Goal: Information Seeking & Learning: Learn about a topic

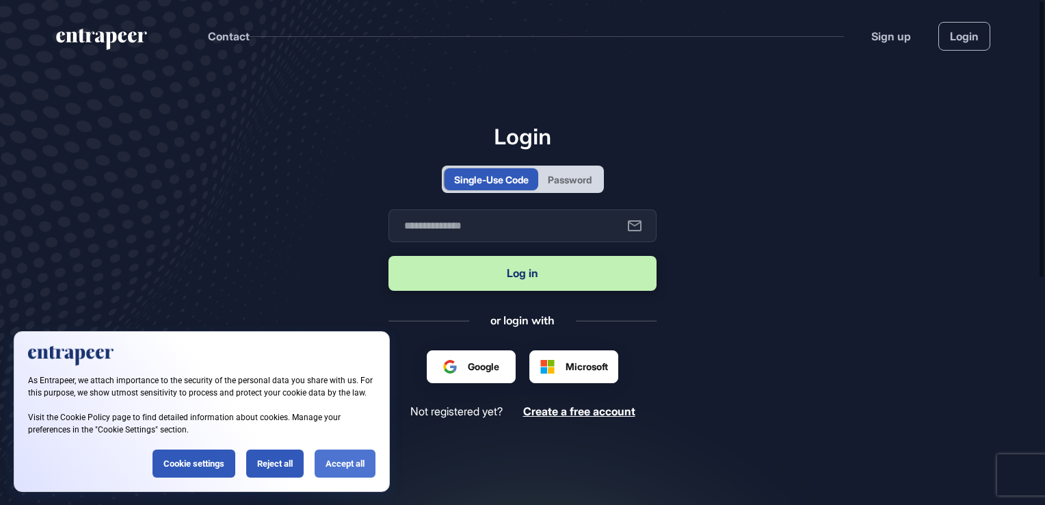
click at [333, 451] on div "Accept all" at bounding box center [345, 463] width 61 height 28
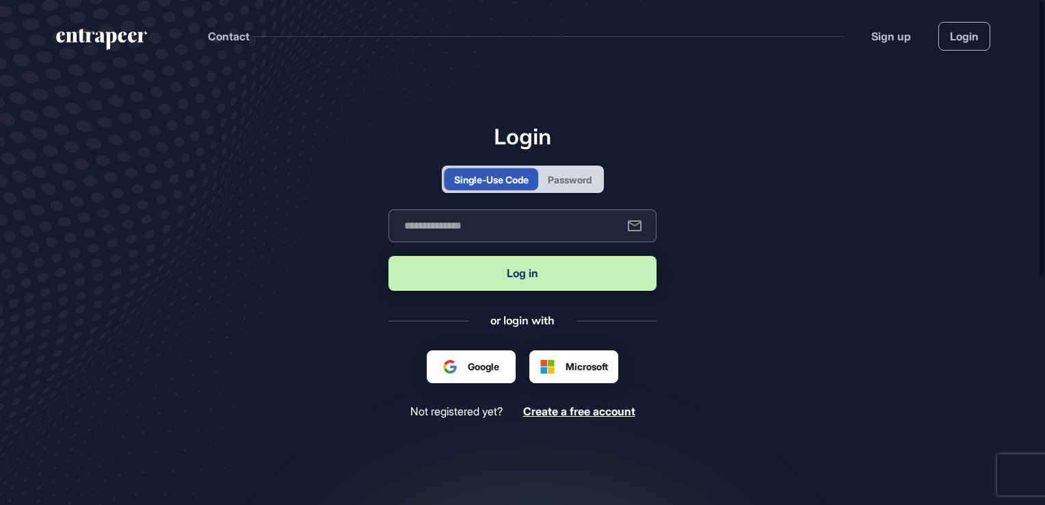
click at [470, 224] on input "text" at bounding box center [522, 225] width 268 height 33
type input "**********"
click at [514, 269] on button "Log in" at bounding box center [522, 273] width 268 height 35
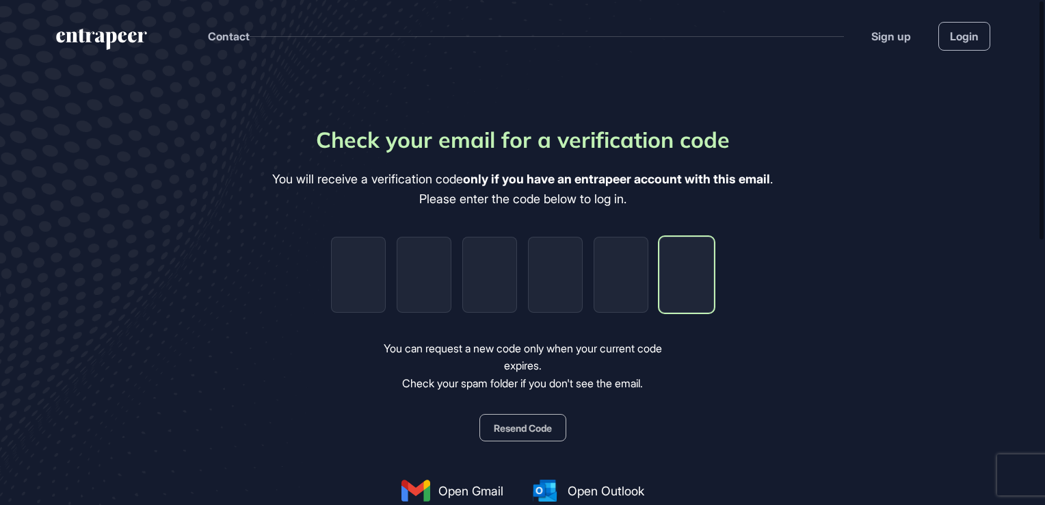
paste input "*"
type input "*"
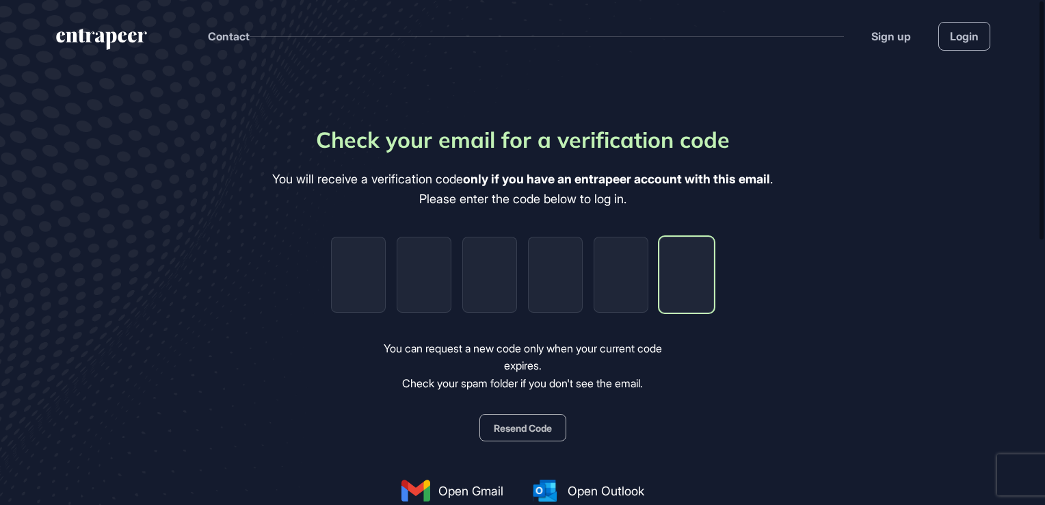
type input "*"
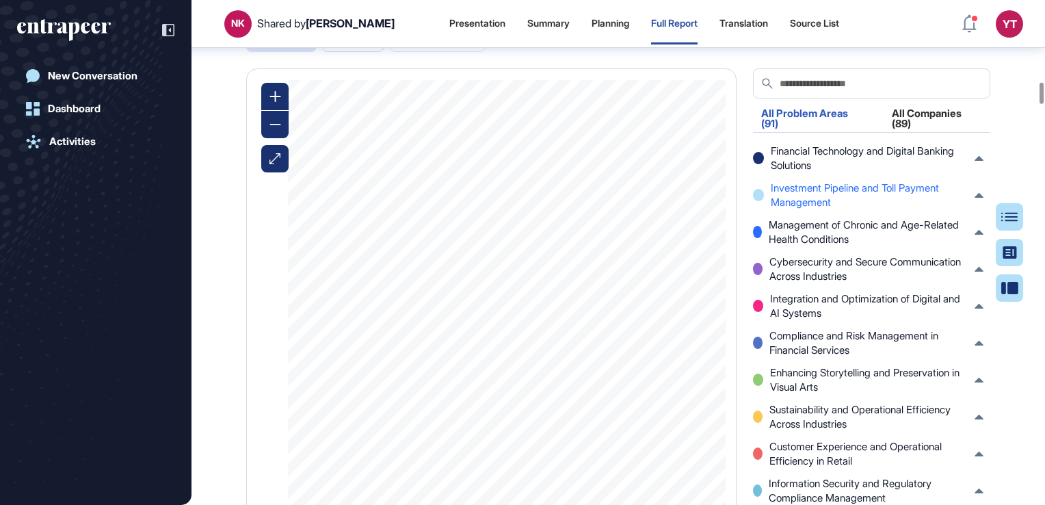
scroll to position [1921, 0]
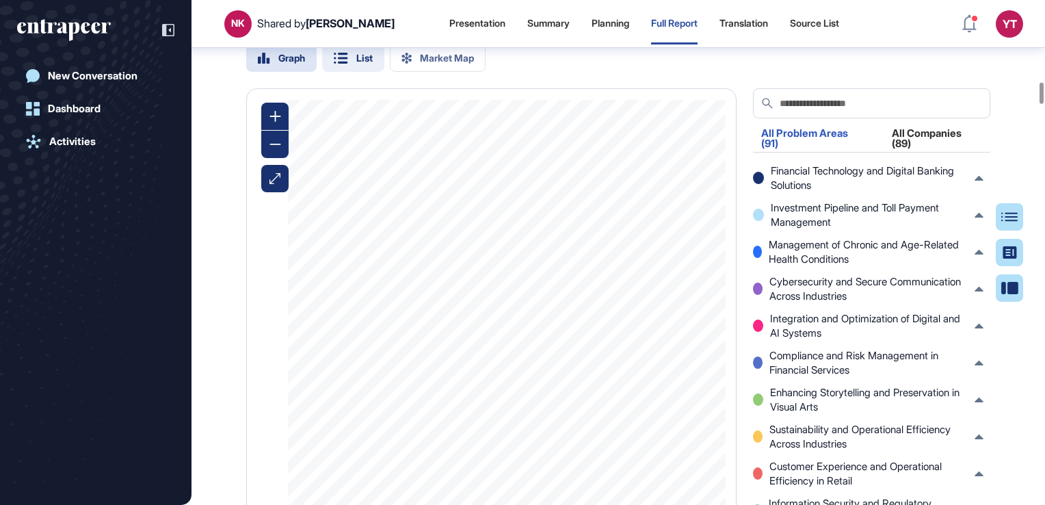
click at [364, 63] on div "List" at bounding box center [364, 58] width 16 height 10
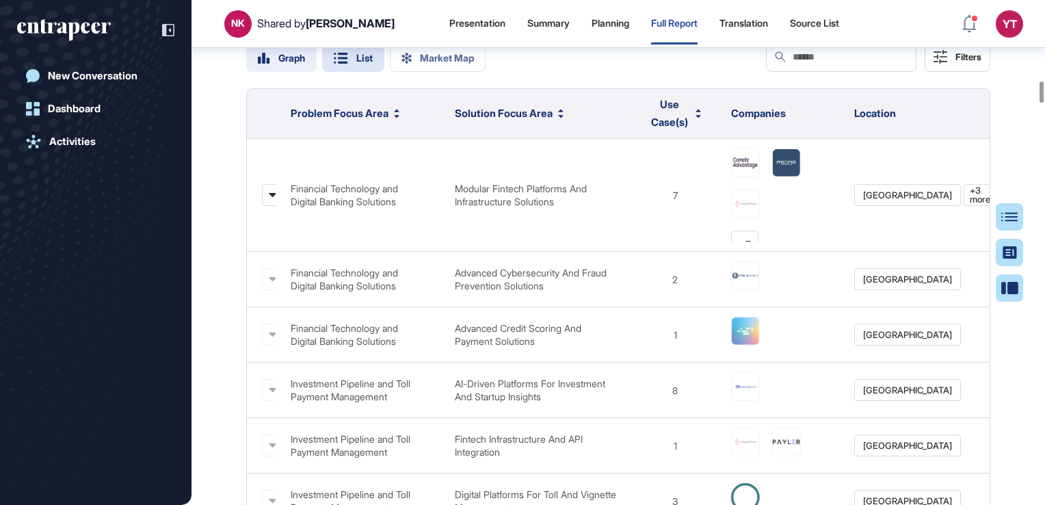
click at [291, 63] on div "Graph" at bounding box center [291, 58] width 27 height 10
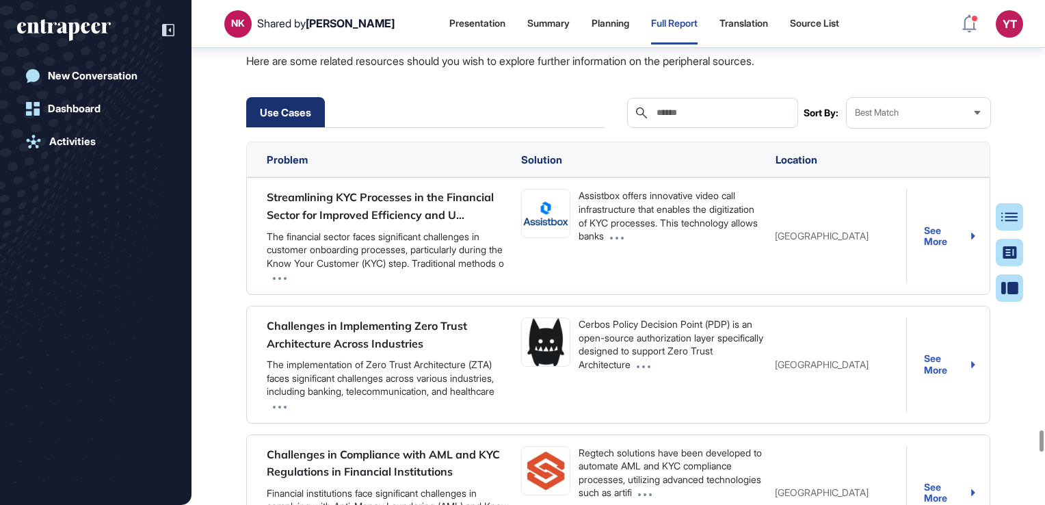
scroll to position [10133, 0]
click at [527, 29] on div "Summary" at bounding box center [548, 23] width 42 height 41
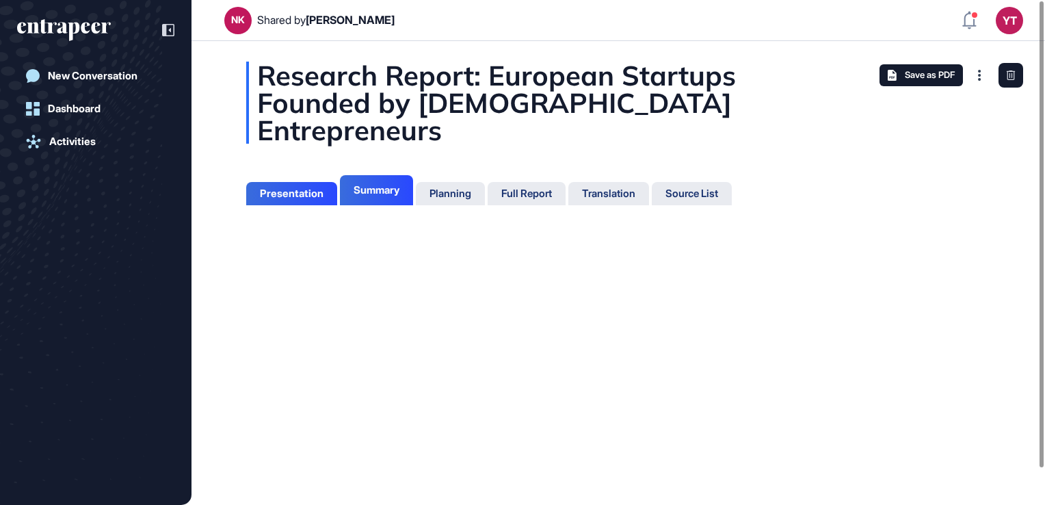
scroll to position [6, 0]
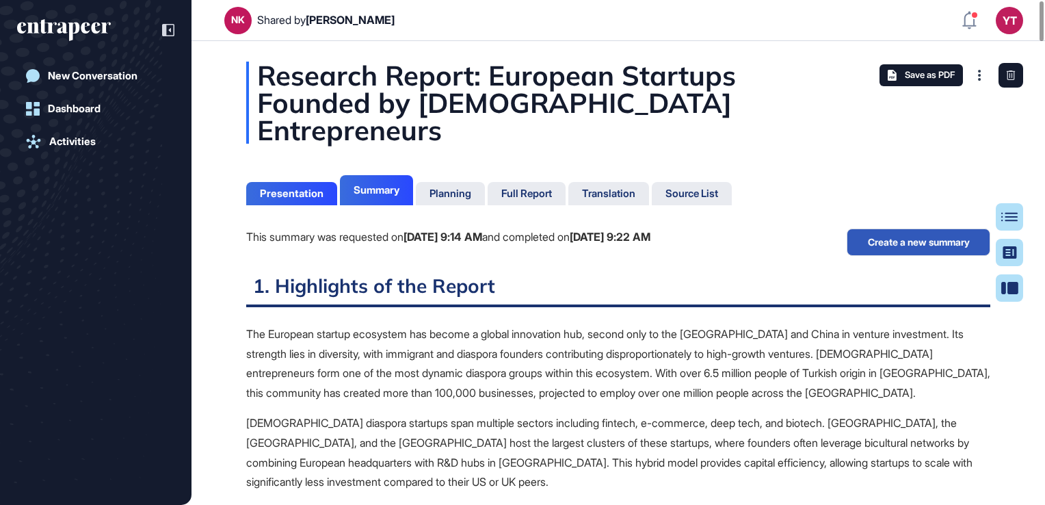
scroll to position [6, 0]
click at [275, 187] on div "Presentation" at bounding box center [292, 193] width 64 height 12
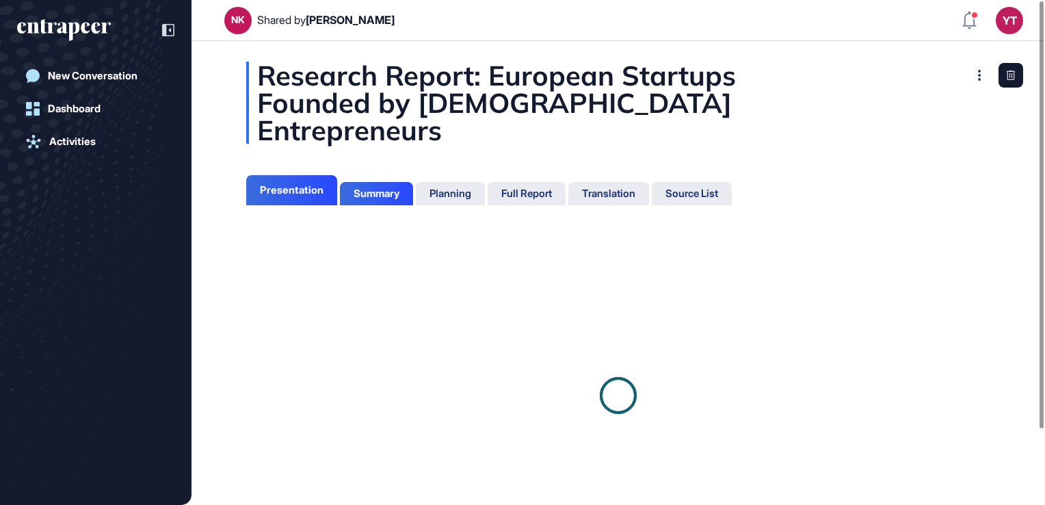
scroll to position [6, 0]
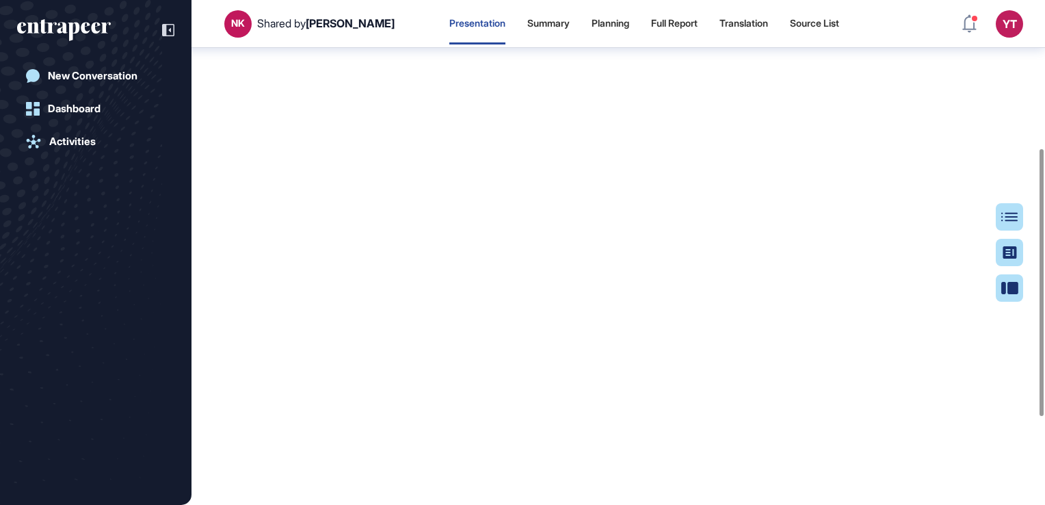
scroll to position [279, 0]
click at [527, 27] on div "Summary" at bounding box center [548, 24] width 42 height 12
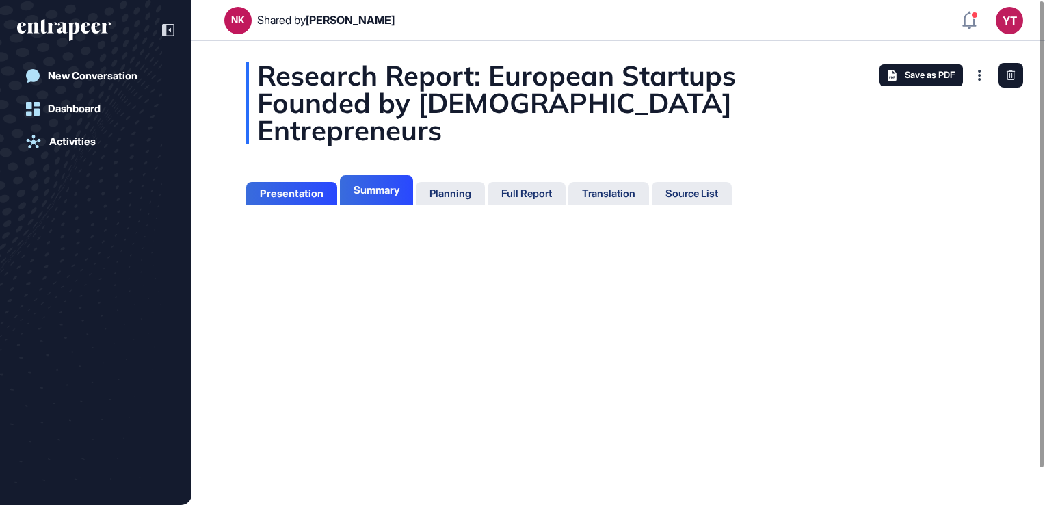
scroll to position [6, 0]
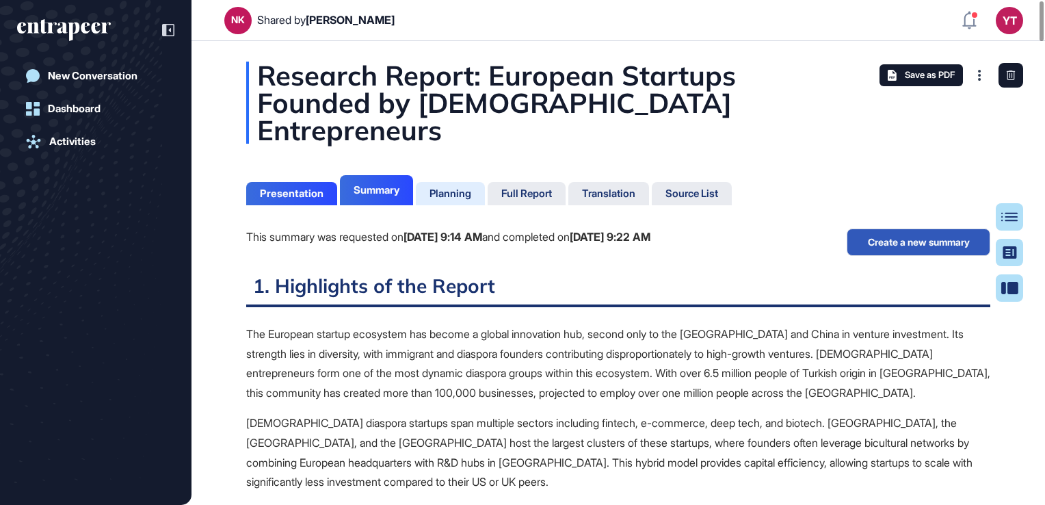
click at [457, 187] on div "Planning" at bounding box center [450, 193] width 42 height 12
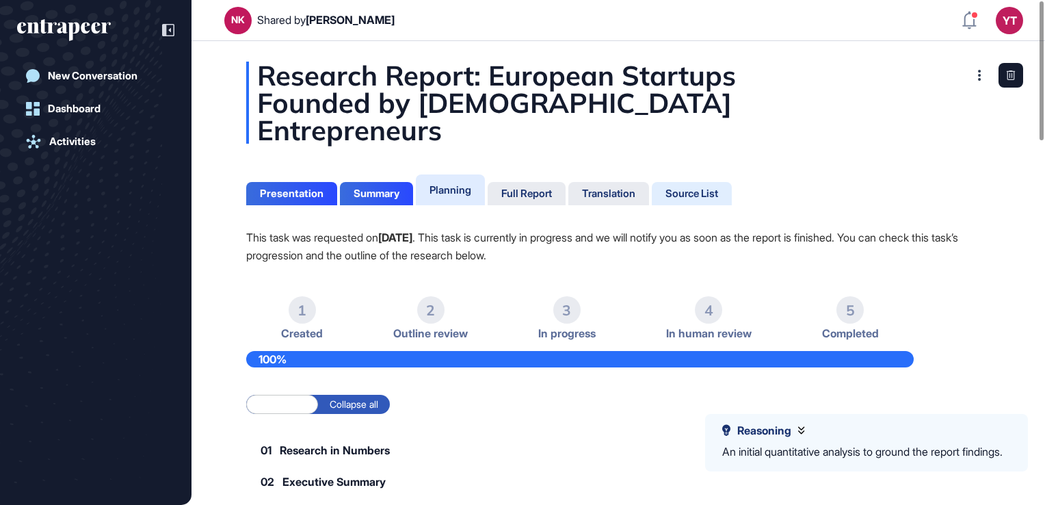
click at [688, 187] on div "Source List" at bounding box center [691, 193] width 53 height 12
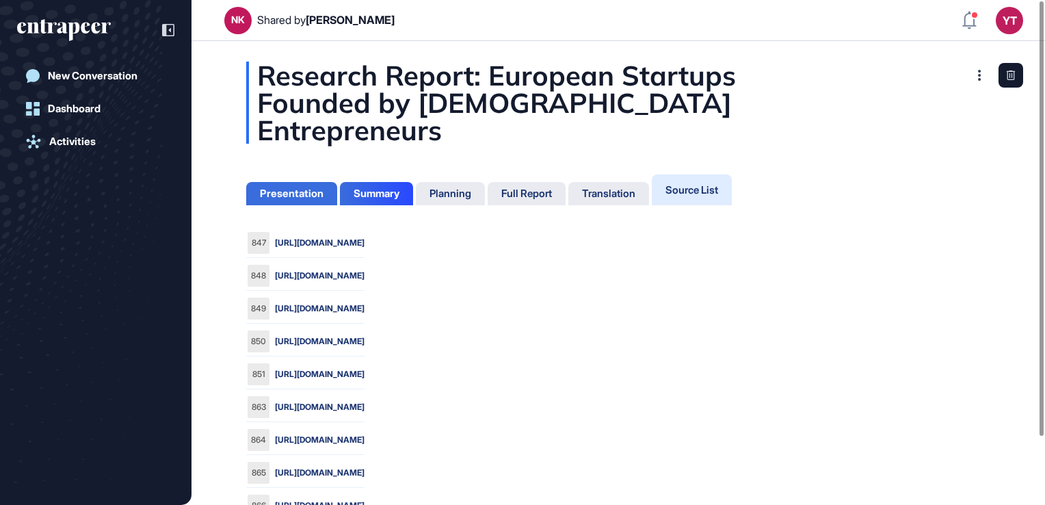
click at [284, 187] on div "Presentation" at bounding box center [292, 193] width 64 height 12
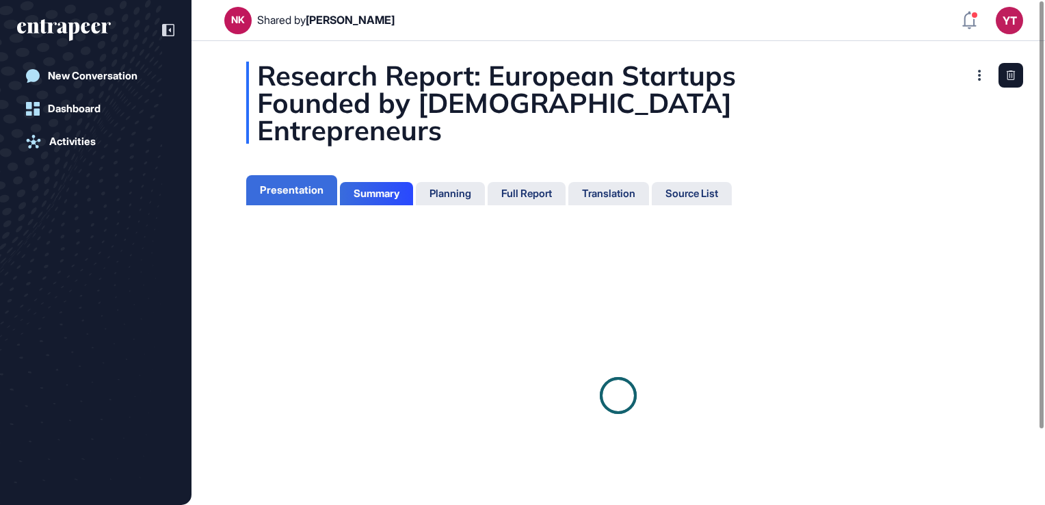
scroll to position [6, 0]
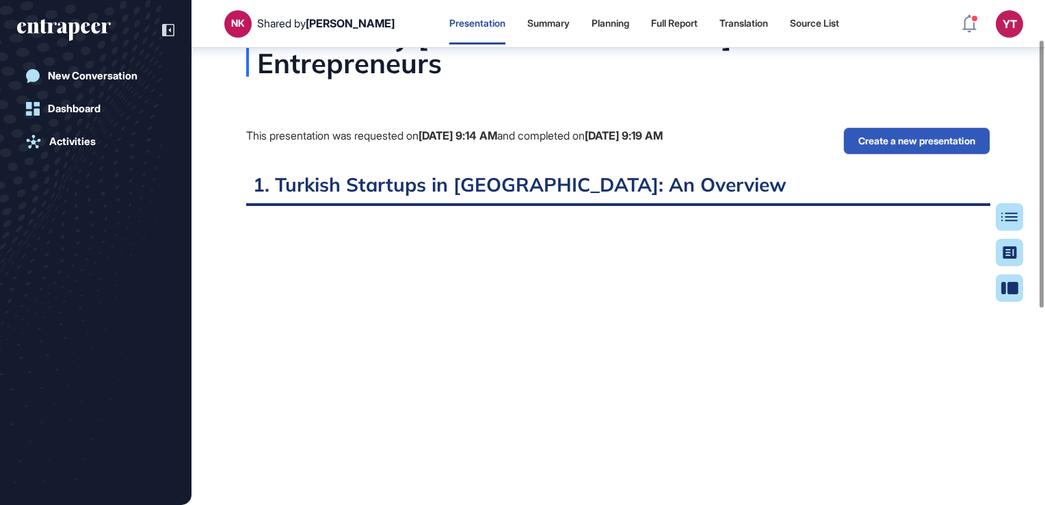
scroll to position [75, 0]
